Goal: Task Accomplishment & Management: Manage account settings

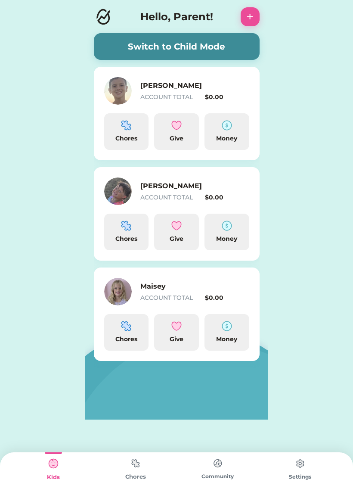
click at [137, 459] on img at bounding box center [135, 463] width 17 height 17
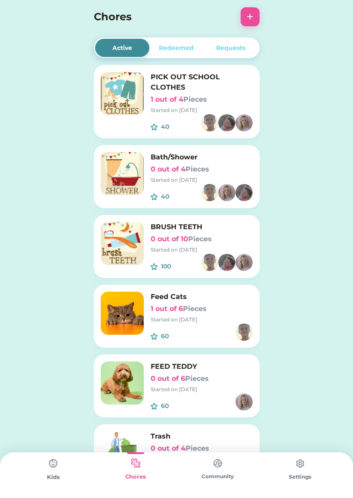
click at [233, 94] on div "PICK OUT SCHOOL CLOTHES 1 out of 4 Pieces Started on [DATE]" at bounding box center [202, 93] width 102 height 42
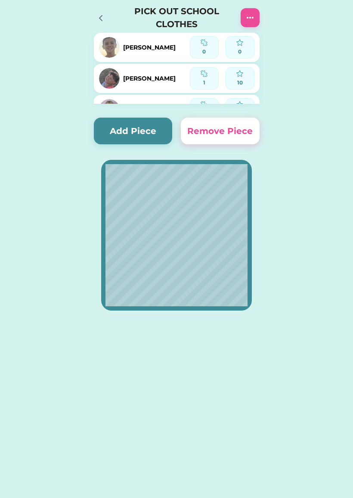
click at [249, 16] on img at bounding box center [250, 17] width 10 height 10
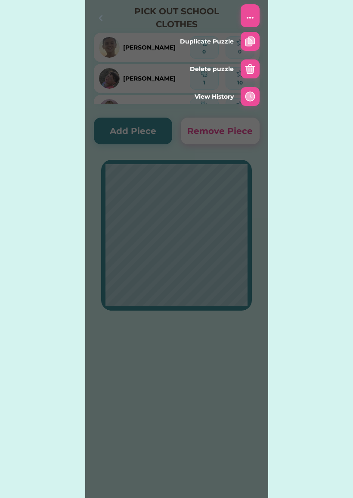
click at [251, 68] on img at bounding box center [250, 69] width 10 height 10
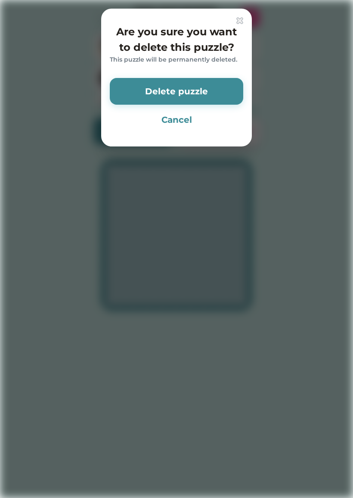
click at [212, 95] on button "Delete puzzle" at bounding box center [176, 91] width 133 height 27
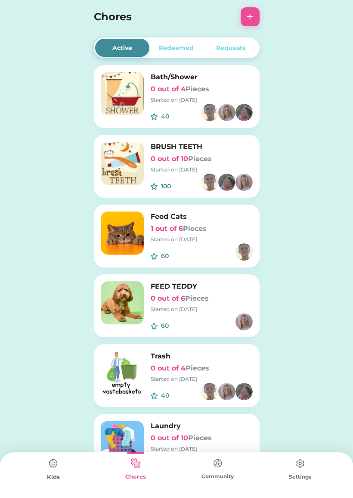
click at [243, 85] on h6 "0 out of 4 Pieces" at bounding box center [202, 89] width 102 height 10
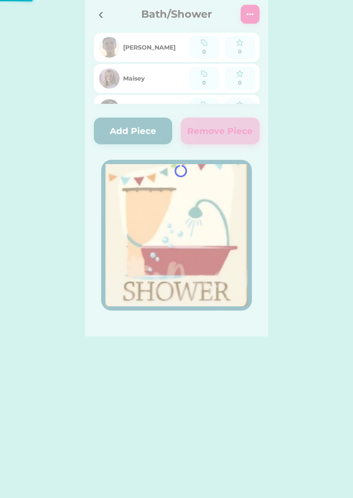
click at [255, 13] on div at bounding box center [176, 168] width 183 height 336
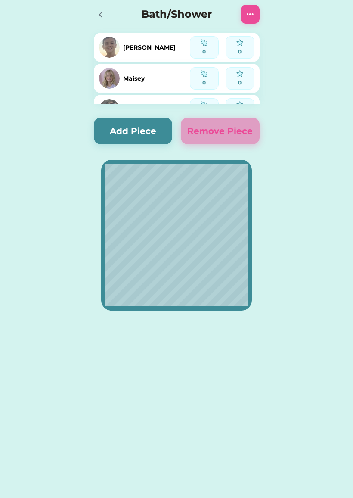
click at [252, 14] on img at bounding box center [250, 14] width 10 height 10
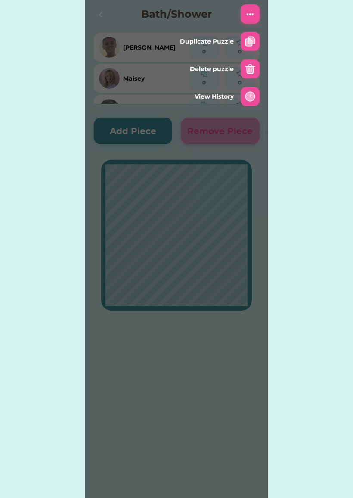
click at [250, 64] on img at bounding box center [250, 69] width 10 height 10
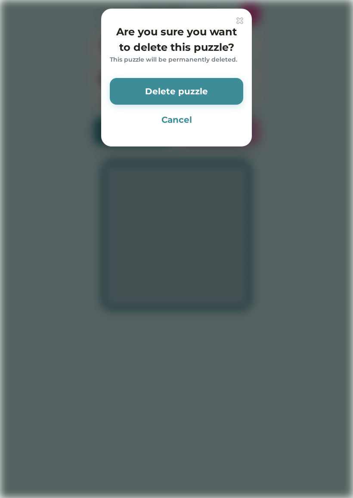
click at [219, 90] on button "Delete puzzle" at bounding box center [176, 91] width 133 height 27
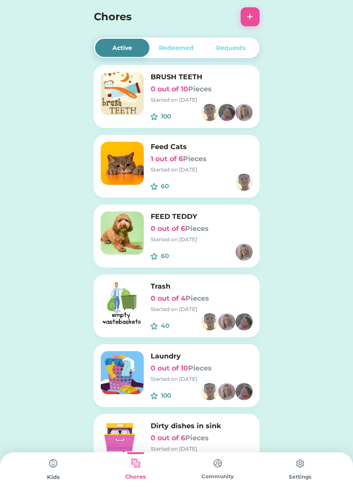
click at [236, 78] on h6 "BRUSH TEETH" at bounding box center [202, 77] width 102 height 10
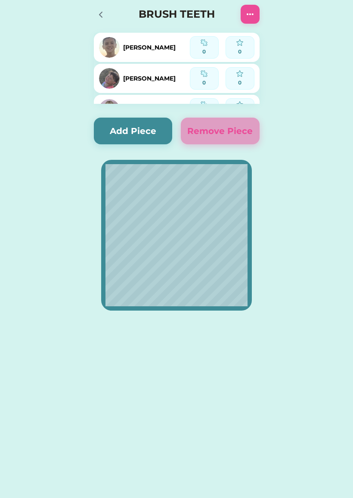
click at [251, 15] on img at bounding box center [250, 14] width 10 height 10
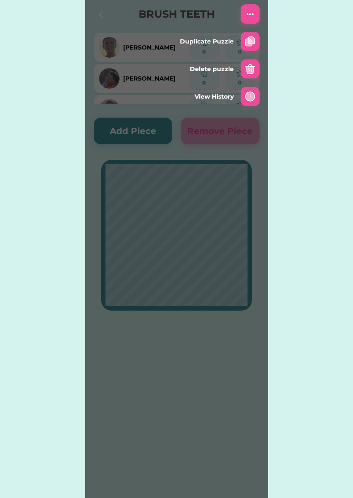
click at [249, 68] on img at bounding box center [250, 69] width 10 height 10
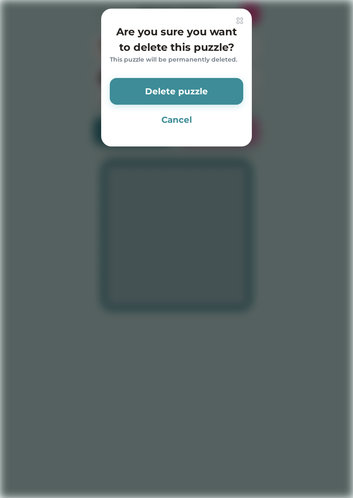
click at [223, 91] on button "Delete puzzle" at bounding box center [176, 91] width 133 height 27
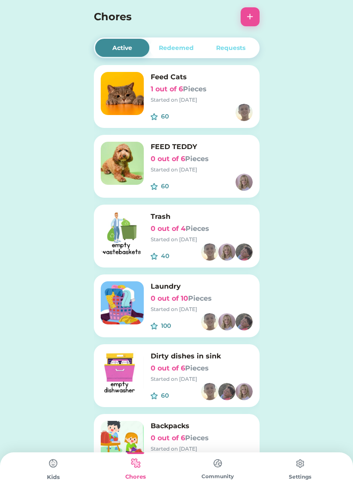
click at [234, 217] on h6 "Trash" at bounding box center [202, 216] width 102 height 10
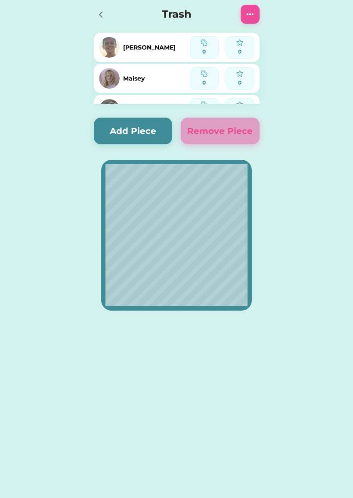
click at [252, 15] on img at bounding box center [250, 14] width 10 height 10
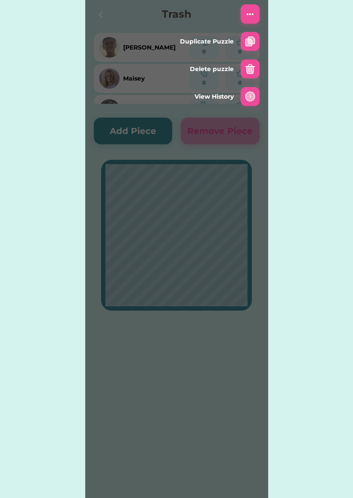
click at [247, 66] on img at bounding box center [250, 69] width 10 height 10
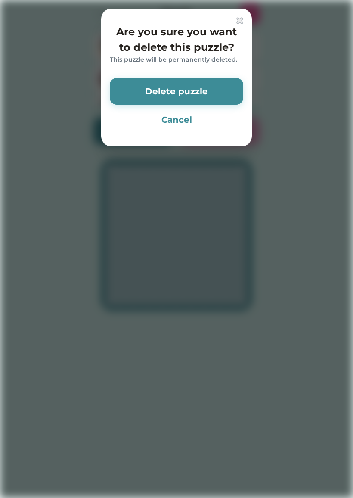
click at [217, 93] on button "Delete puzzle" at bounding box center [176, 91] width 133 height 27
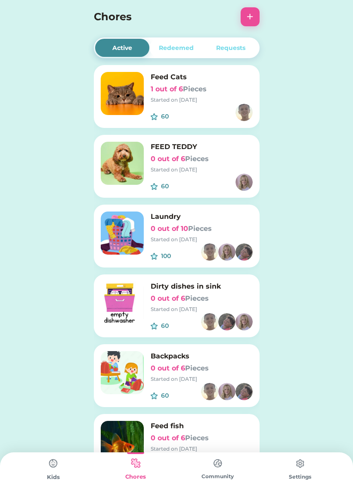
click at [223, 215] on h6 "Laundry" at bounding box center [202, 216] width 102 height 10
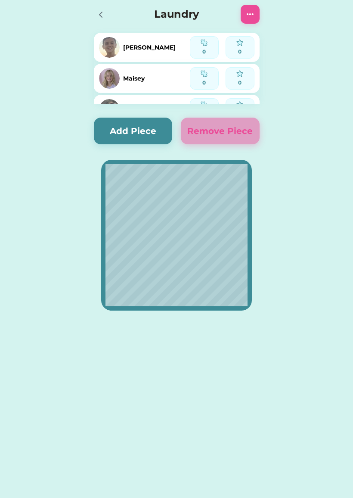
click at [248, 17] on img at bounding box center [250, 14] width 10 height 10
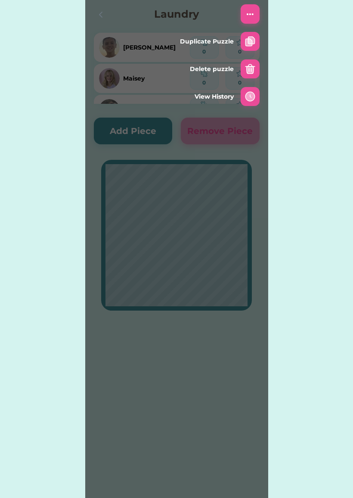
click at [249, 70] on img at bounding box center [250, 69] width 10 height 10
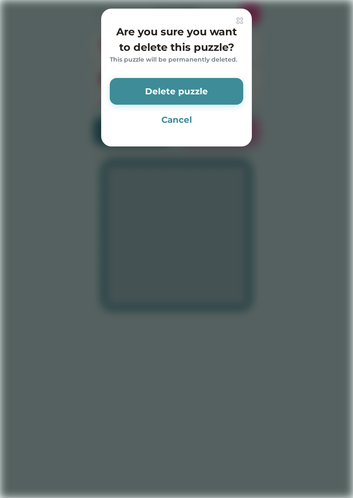
click at [215, 92] on button "Delete puzzle" at bounding box center [176, 91] width 133 height 27
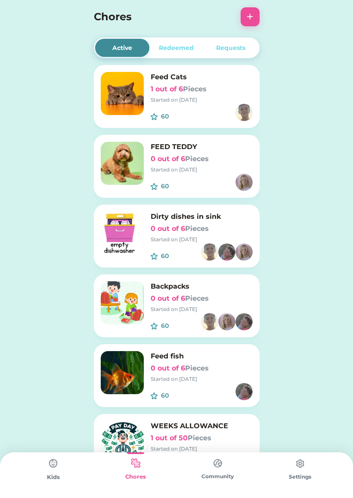
click at [237, 219] on h6 "Dirty dishes in sink" at bounding box center [202, 216] width 102 height 10
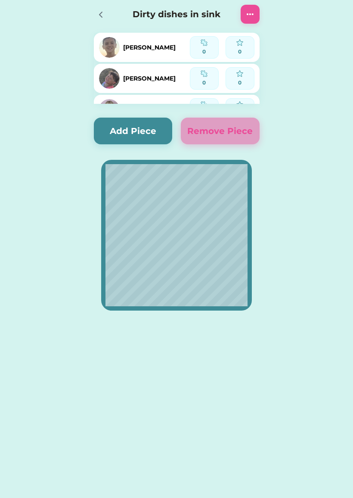
click at [247, 19] on img at bounding box center [250, 14] width 10 height 10
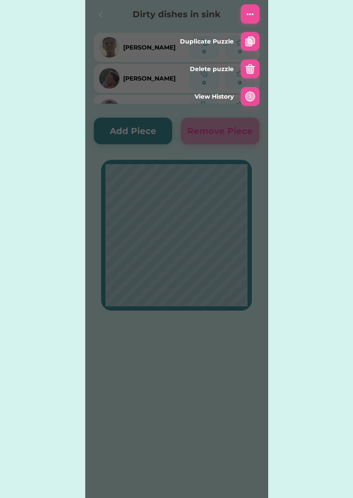
click at [248, 65] on img at bounding box center [250, 69] width 10 height 10
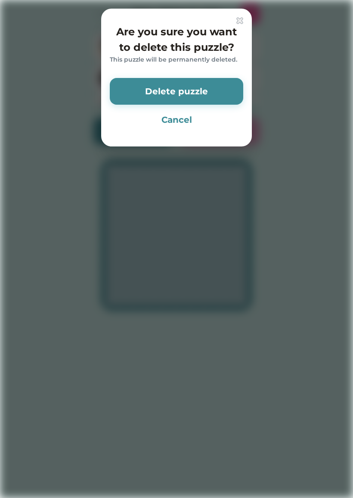
click at [213, 92] on button "Delete puzzle" at bounding box center [176, 91] width 133 height 27
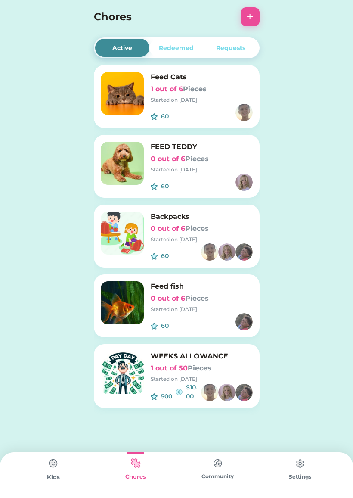
click at [231, 217] on h6 "Backpacks" at bounding box center [202, 216] width 102 height 10
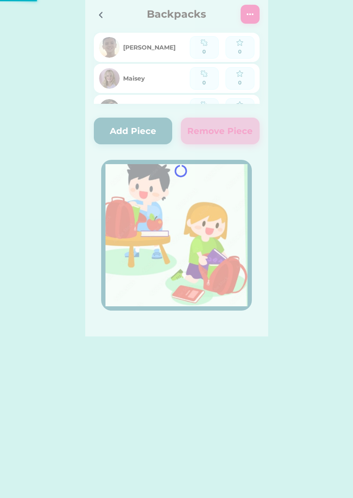
click at [250, 12] on div at bounding box center [176, 168] width 183 height 336
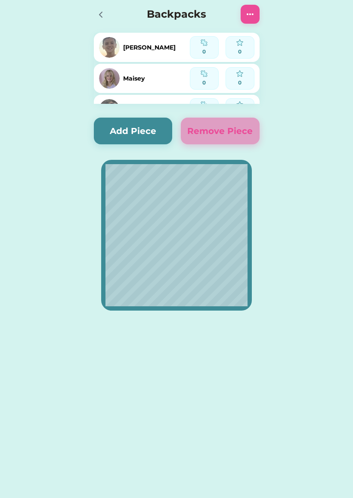
click at [251, 13] on img at bounding box center [250, 14] width 10 height 10
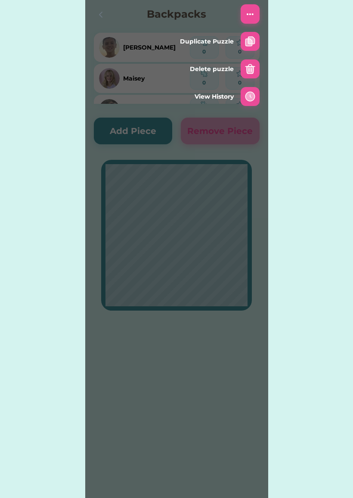
click at [248, 68] on img at bounding box center [250, 69] width 10 height 10
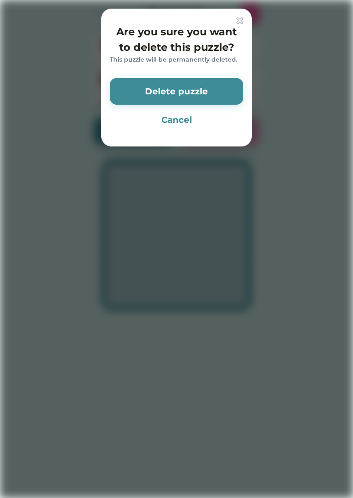
click at [221, 90] on button "Delete puzzle" at bounding box center [176, 91] width 133 height 27
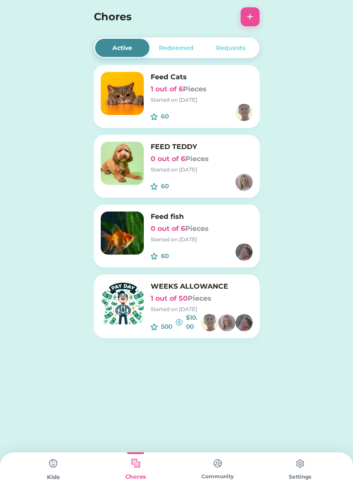
click at [241, 290] on h6 "WEEKS ALLOWANCE" at bounding box center [202, 286] width 102 height 10
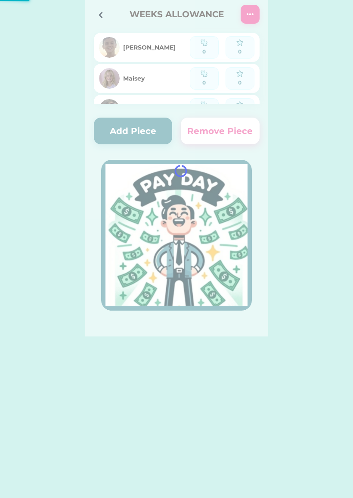
click at [248, 13] on div at bounding box center [176, 168] width 183 height 336
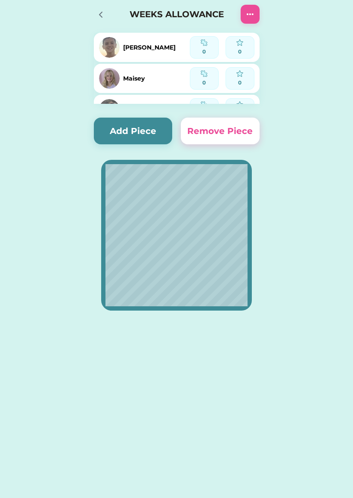
click at [252, 14] on img at bounding box center [250, 14] width 10 height 10
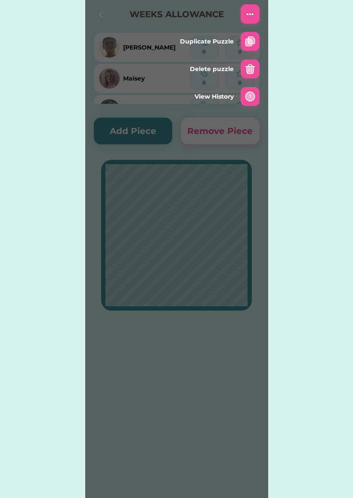
click at [248, 65] on img at bounding box center [250, 69] width 10 height 10
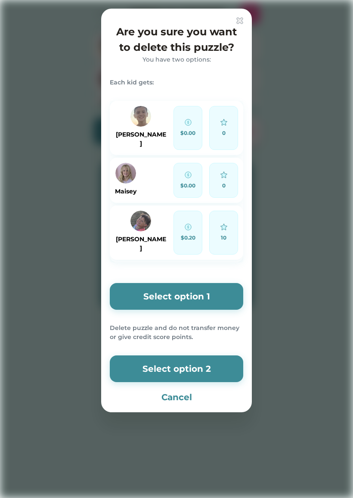
click at [220, 355] on button "Select option 2" at bounding box center [176, 368] width 133 height 27
